Goal: Task Accomplishment & Management: Use online tool/utility

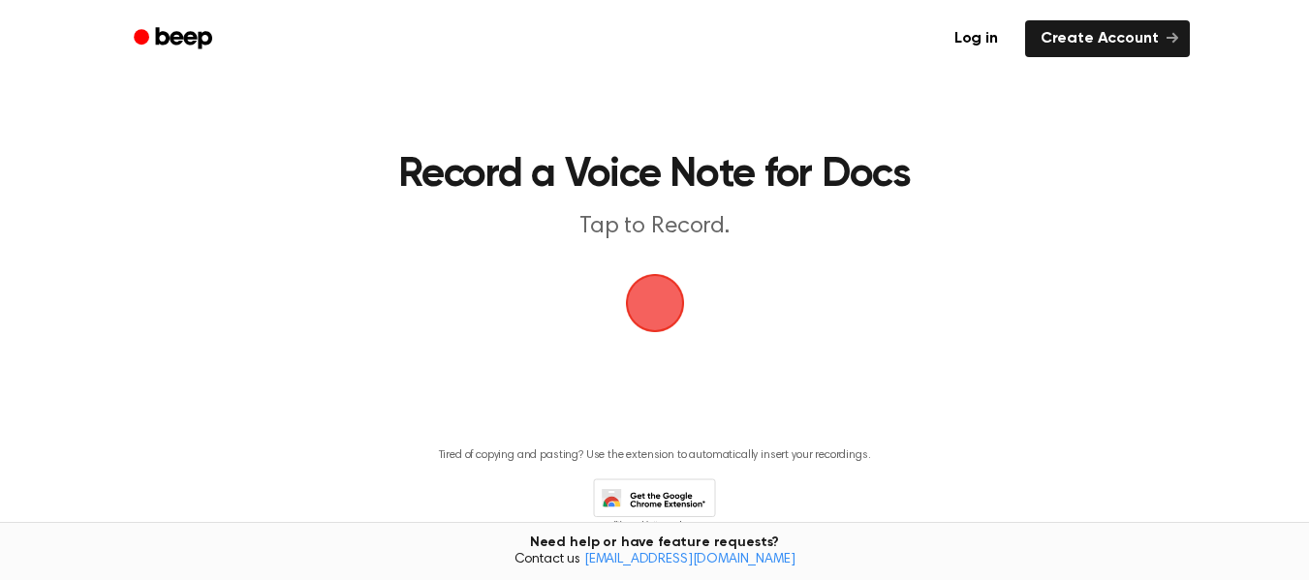
click at [109, 255] on main "Record a Voice Note for Docs Tap to Record. Tired of copying and pasting? Use t…" at bounding box center [654, 293] width 1309 height 586
click at [478, 201] on header "Record a Voice Note for Docs Tap to Record." at bounding box center [654, 199] width 891 height 88
click at [1231, 98] on main "Record a Voice Note for Docs Tap to Record. Tired of copying and pasting? Use t…" at bounding box center [654, 293] width 1309 height 586
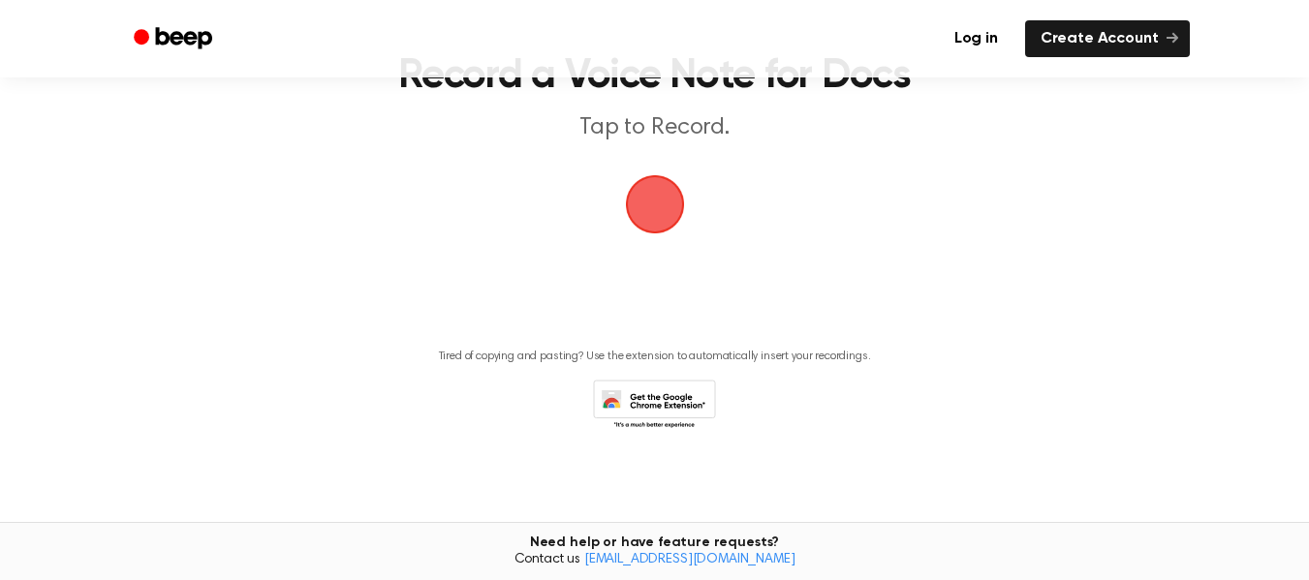
click at [885, 97] on h1 "Record a Voice Note for Docs" at bounding box center [654, 76] width 891 height 41
click at [476, 201] on main "Record a Voice Note for Docs Tap to Record. Tired of copying and pasting? Use t…" at bounding box center [654, 194] width 1309 height 586
click at [478, 202] on main "Record a Voice Note for Docs Tap to Record. Tired of copying and pasting? Use t…" at bounding box center [654, 194] width 1309 height 586
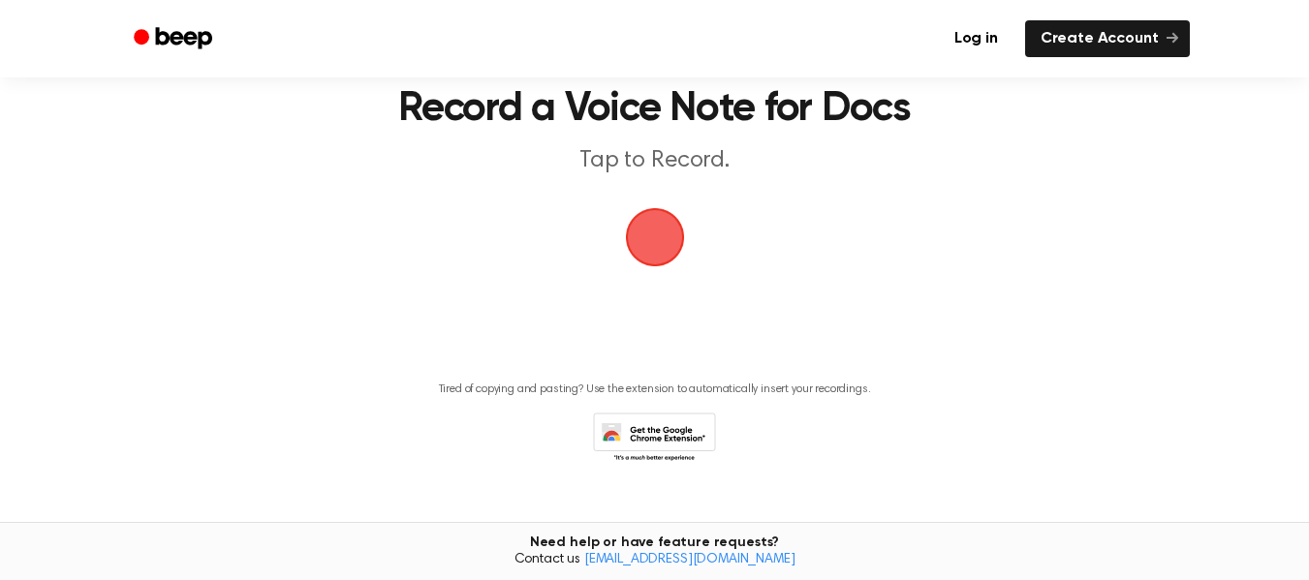
click at [476, 201] on main "Record a Voice Note for Docs Tap to Record. Tired of copying and pasting? Use t…" at bounding box center [654, 227] width 1309 height 586
click at [885, 98] on h1 "Record a Voice Note for Docs" at bounding box center [654, 109] width 891 height 41
click at [476, 201] on main "Record a Voice Note for Docs Tap to Record. Tired of copying and pasting? Use t…" at bounding box center [654, 227] width 1309 height 586
click at [735, 65] on div "Log in Create Account" at bounding box center [655, 39] width 1070 height 78
click at [863, 109] on h1 "Record a Voice Note for Docs" at bounding box center [654, 109] width 891 height 41
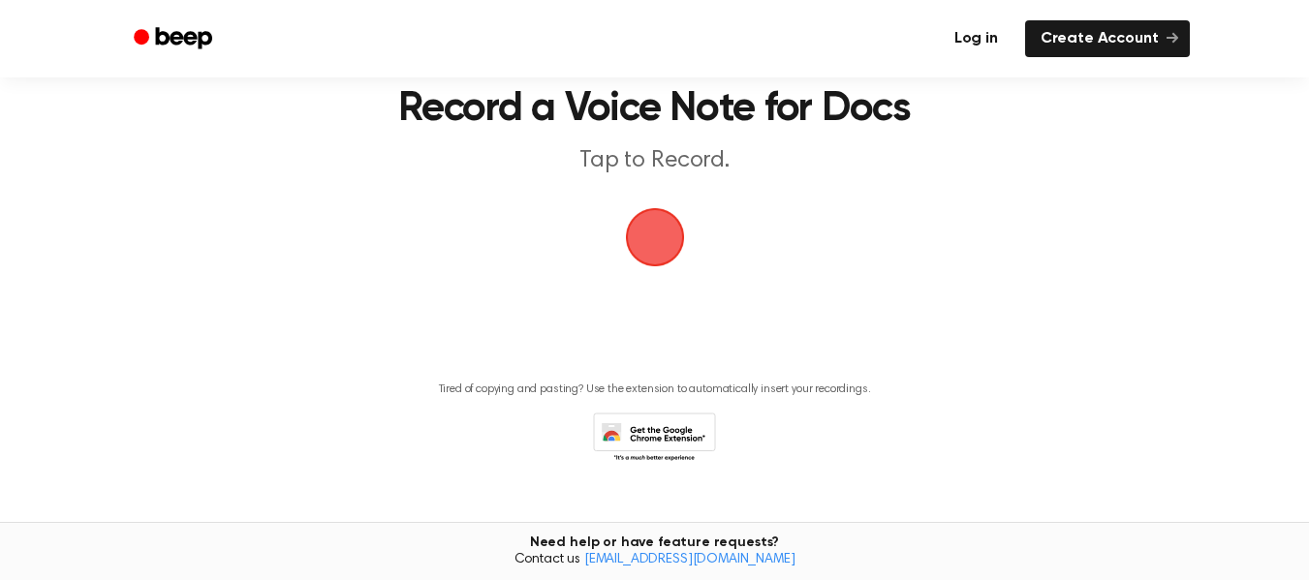
click at [971, 56] on link "Log in" at bounding box center [976, 38] width 75 height 37
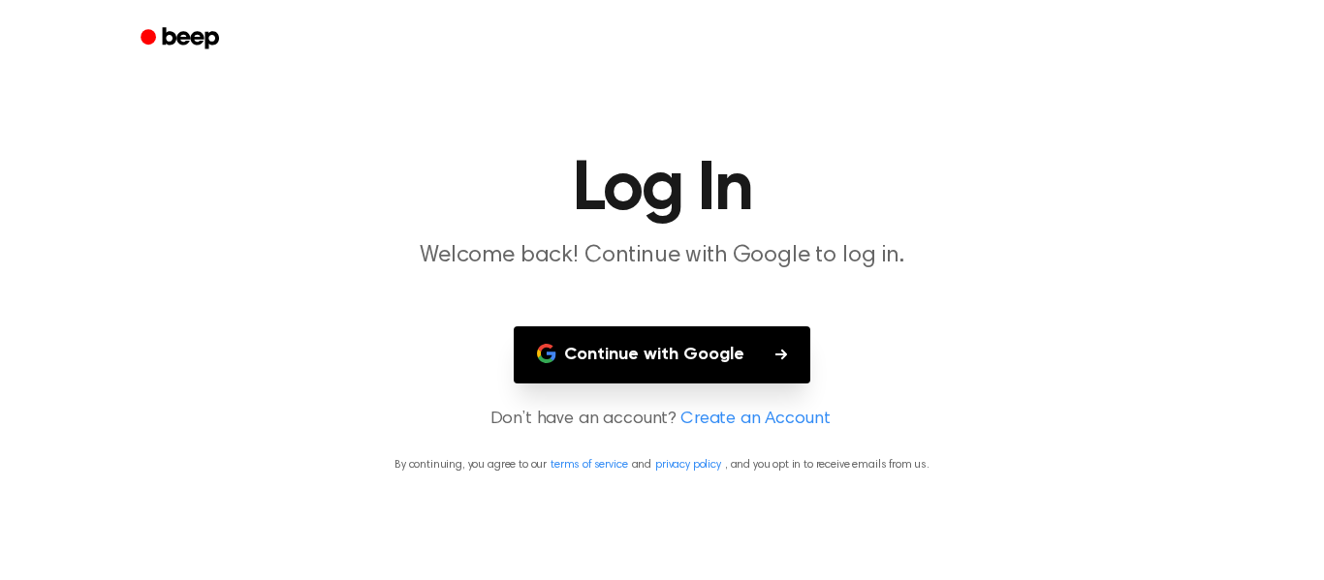
click at [1229, 82] on main "Log In Welcome back! Continue with Google to log in. Continue with Google Don’t…" at bounding box center [662, 290] width 1324 height 580
click at [885, 98] on main "Log In Welcome back! Continue with Google to log in. Continue with Google Don’t…" at bounding box center [662, 290] width 1324 height 580
click at [423, 277] on main "Log In Welcome back! Continue with Google to log in. Continue with Google Don’t…" at bounding box center [662, 290] width 1324 height 580
click at [608, 364] on button "Continue with Google" at bounding box center [662, 355] width 297 height 57
